Goal: Find specific page/section: Find specific page/section

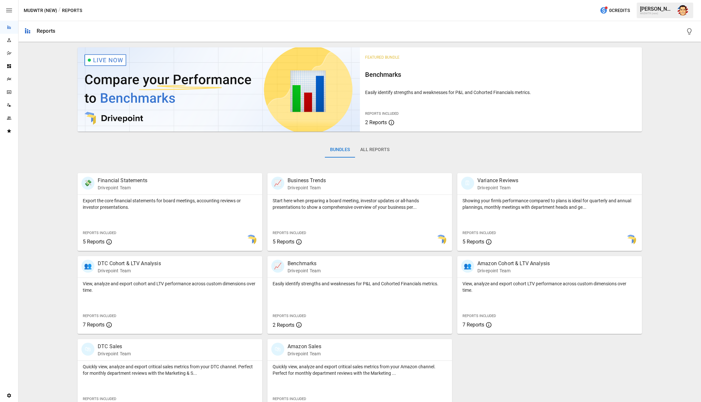
click at [685, 11] on img "Austin Gardner-Smith" at bounding box center [682, 10] width 10 height 10
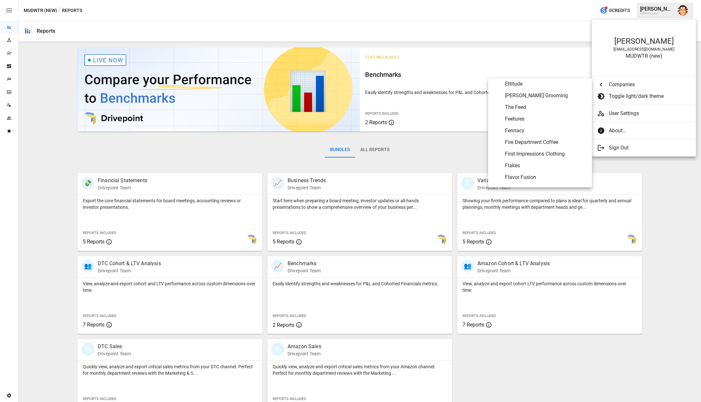
scroll to position [1083, 0]
click at [520, 171] on span "Flavor Fusion" at bounding box center [546, 172] width 82 height 8
